Goal: Transaction & Acquisition: Book appointment/travel/reservation

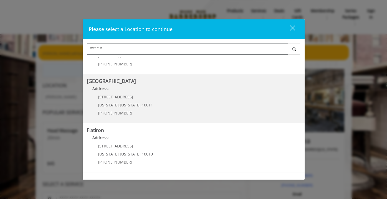
scroll to position [82, 0]
click at [132, 93] on Street "Address:" at bounding box center [194, 89] width 214 height 9
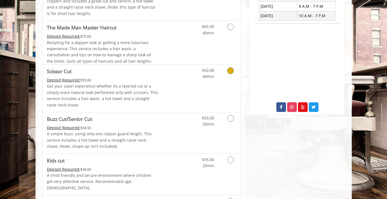
scroll to position [230, 0]
click at [230, 72] on icon "Grooming services" at bounding box center [230, 70] width 7 height 7
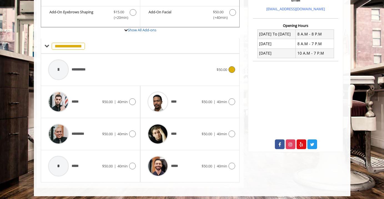
scroll to position [195, 0]
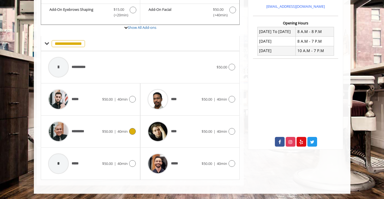
click at [134, 131] on icon at bounding box center [132, 131] width 7 height 7
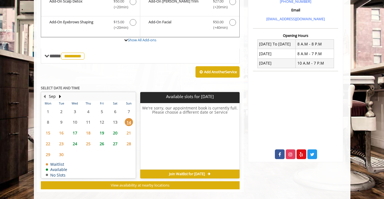
scroll to position [186, 0]
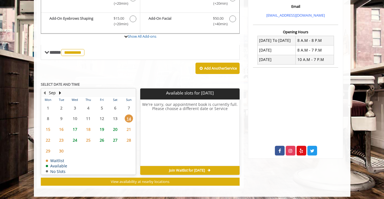
click at [102, 130] on span "19" at bounding box center [102, 130] width 8 height 8
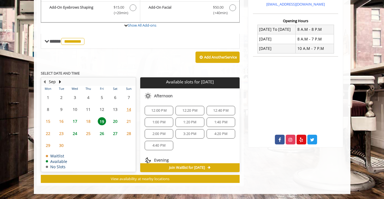
scroll to position [95, 0]
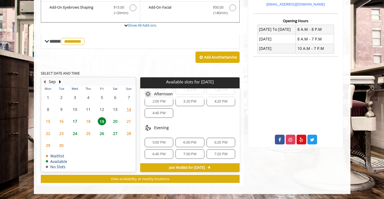
click at [197, 143] on span "6:00 PM" at bounding box center [190, 143] width 24 height 4
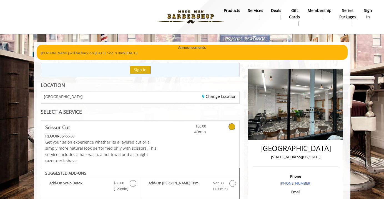
scroll to position [0, 0]
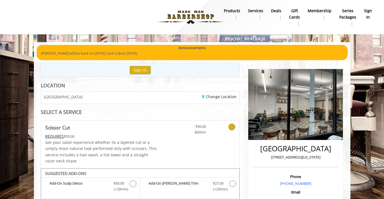
click at [200, 17] on img at bounding box center [190, 17] width 76 height 31
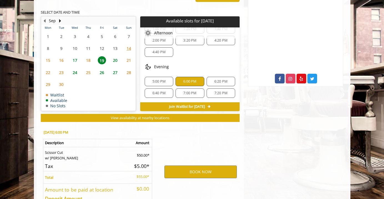
scroll to position [262, 0]
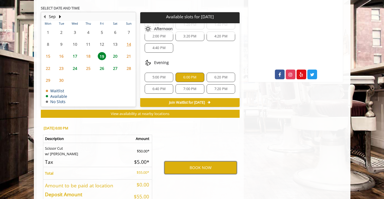
click at [202, 169] on button "BOOK NOW" at bounding box center [200, 168] width 72 height 13
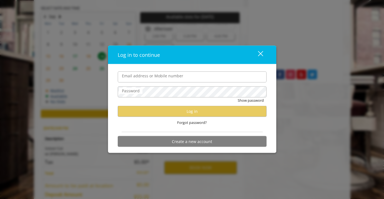
click at [180, 81] on input "Email address or Mobile number" at bounding box center [192, 76] width 149 height 11
click at [197, 64] on div "Email address or Mobile number Password Show password Log in Forgot password? C…" at bounding box center [192, 108] width 168 height 89
click at [192, 144] on button "Create a new account" at bounding box center [192, 141] width 149 height 11
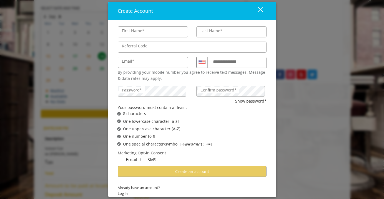
click at [152, 31] on input "First Name*" at bounding box center [153, 31] width 70 height 11
type input "***"
type input "******"
type input "**********"
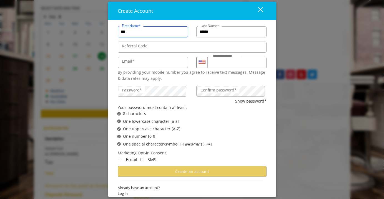
scroll to position [0, 0]
click at [154, 62] on input "Email*" at bounding box center [153, 62] width 70 height 11
type input "**********"
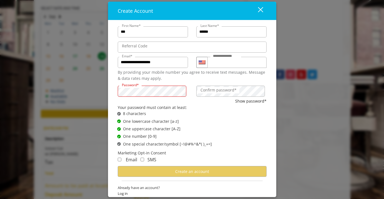
scroll to position [262, 0]
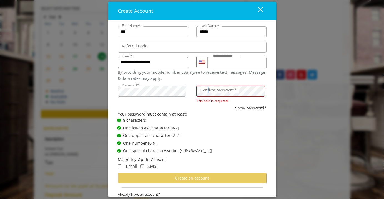
click at [206, 92] on label "Confirm password*" at bounding box center [219, 90] width 42 height 6
click at [206, 89] on label "Confirm password*" at bounding box center [219, 90] width 42 height 6
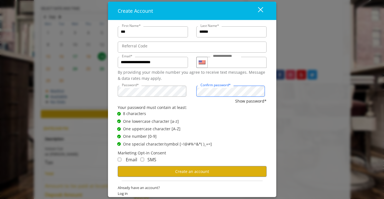
scroll to position [6, 0]
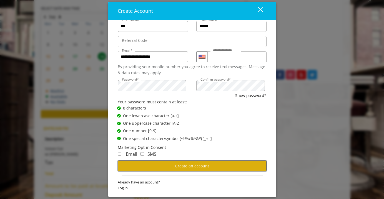
click at [182, 166] on span "Create an account" at bounding box center [192, 166] width 34 height 5
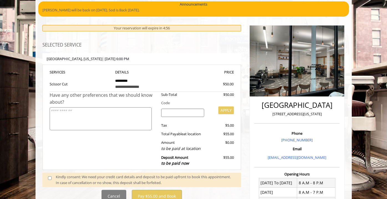
scroll to position [51, 0]
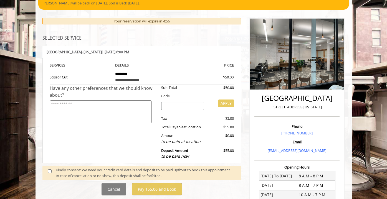
click at [184, 104] on input "search" at bounding box center [182, 106] width 43 height 8
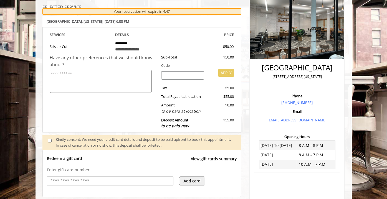
scroll to position [0, 0]
select select "***"
click at [176, 75] on input "search" at bounding box center [182, 75] width 43 height 8
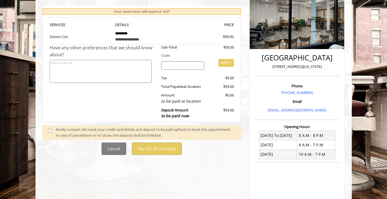
scroll to position [88, 0]
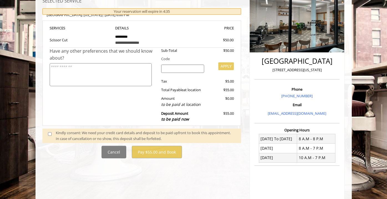
click at [185, 71] on input "search" at bounding box center [182, 69] width 43 height 8
click at [51, 132] on span at bounding box center [52, 136] width 16 height 12
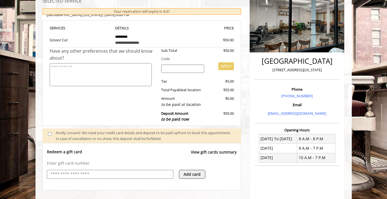
scroll to position [0, 0]
select select "***"
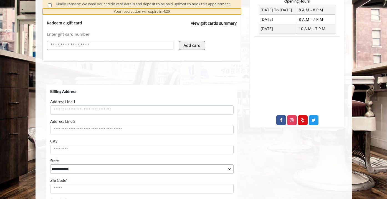
scroll to position [217, 0]
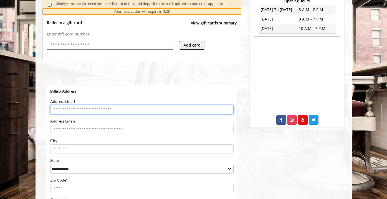
click at [127, 112] on input "Address Line 1" at bounding box center [142, 109] width 184 height 9
type input "**********"
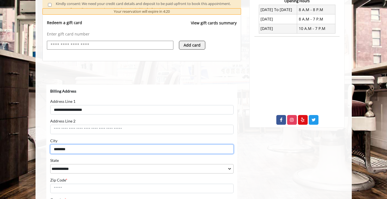
type input "********"
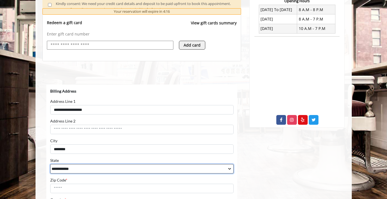
select select "**"
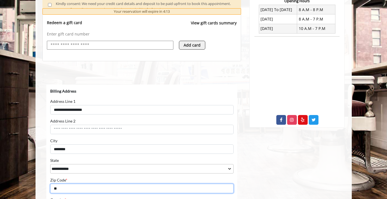
type input "*"
type input "*****"
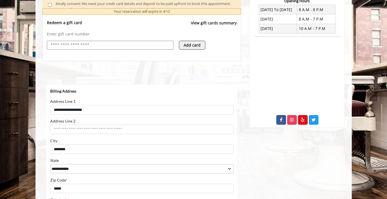
scroll to position [299, 0]
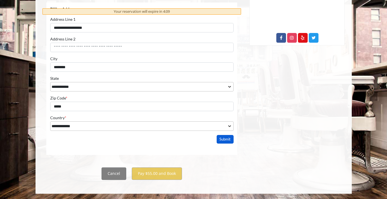
click at [224, 138] on button "Submit" at bounding box center [225, 139] width 17 height 9
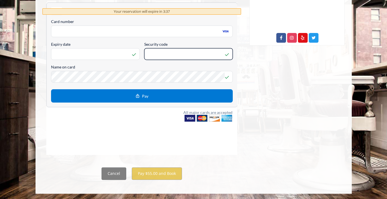
click at [144, 162] on div at bounding box center [141, 81] width 199 height 167
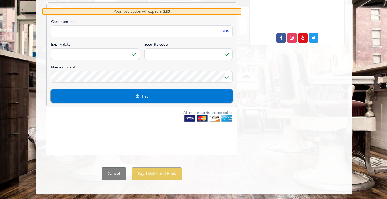
click at [130, 94] on button "Pay" at bounding box center [142, 95] width 182 height 13
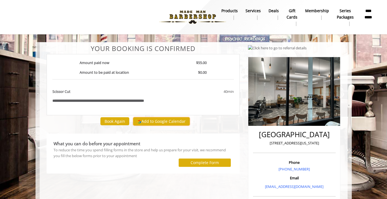
click at [154, 122] on button "Add to Google Calendar" at bounding box center [161, 121] width 57 height 8
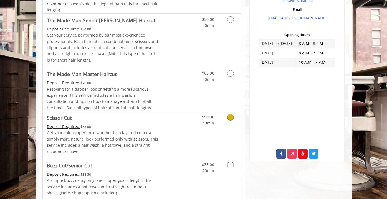
scroll to position [177, 0]
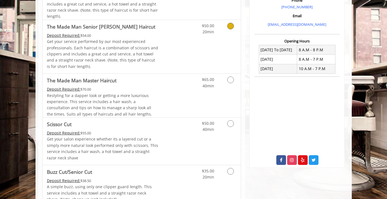
click at [208, 42] on div "$50.00 20min" at bounding box center [216, 47] width 50 height 54
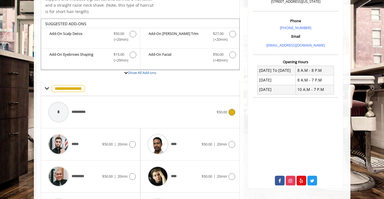
scroll to position [44, 0]
